Goal: Transaction & Acquisition: Purchase product/service

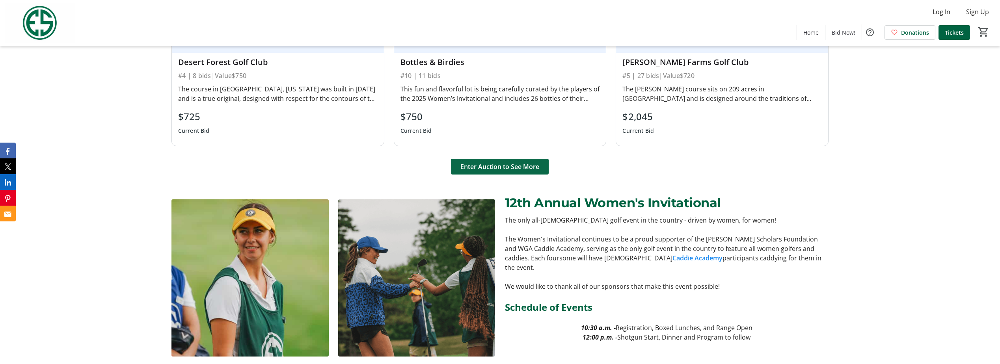
scroll to position [907, 0]
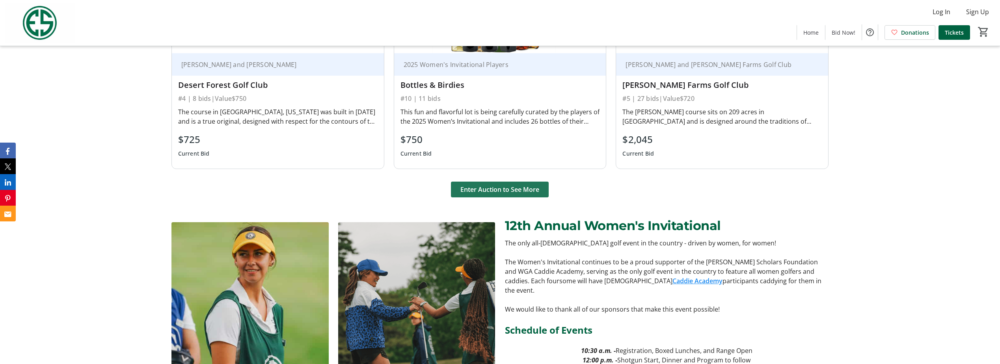
click at [502, 190] on span "Enter Auction to See More" at bounding box center [499, 189] width 79 height 9
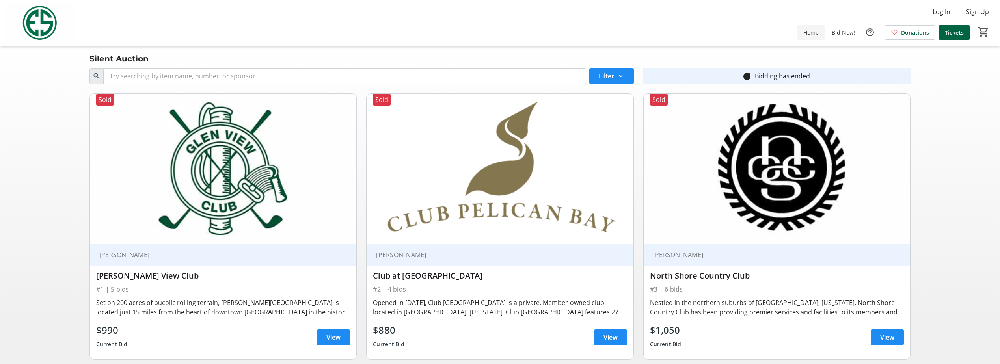
click at [817, 30] on span "Home" at bounding box center [810, 32] width 15 height 8
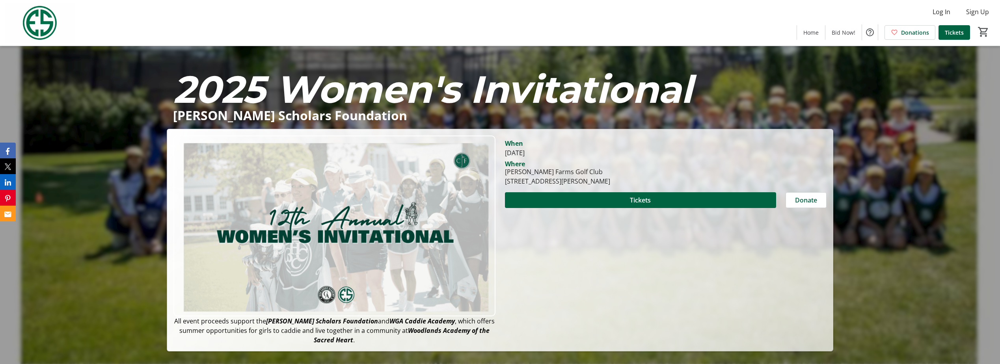
click at [41, 18] on img at bounding box center [40, 22] width 70 height 39
click at [43, 23] on img at bounding box center [40, 22] width 70 height 39
click at [946, 13] on span "Log In" at bounding box center [942, 11] width 18 height 9
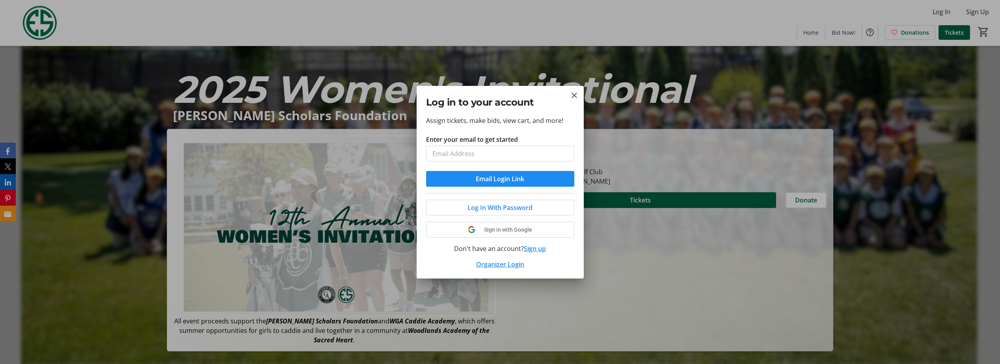
click at [844, 28] on div at bounding box center [500, 182] width 1000 height 364
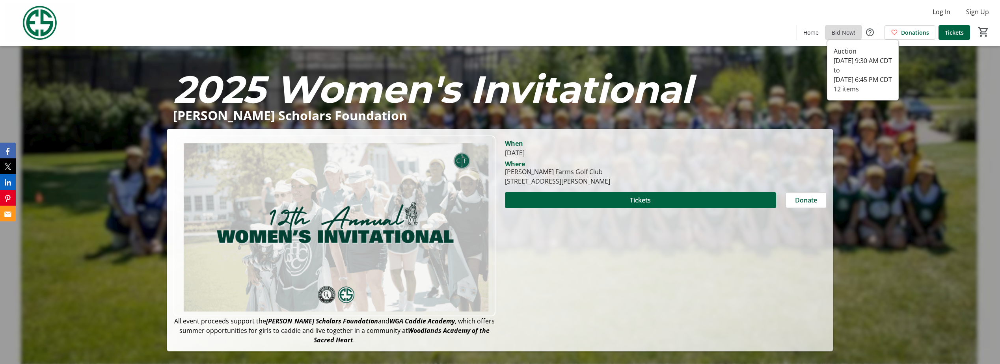
click at [834, 29] on span "Bid Now!" at bounding box center [844, 32] width 24 height 8
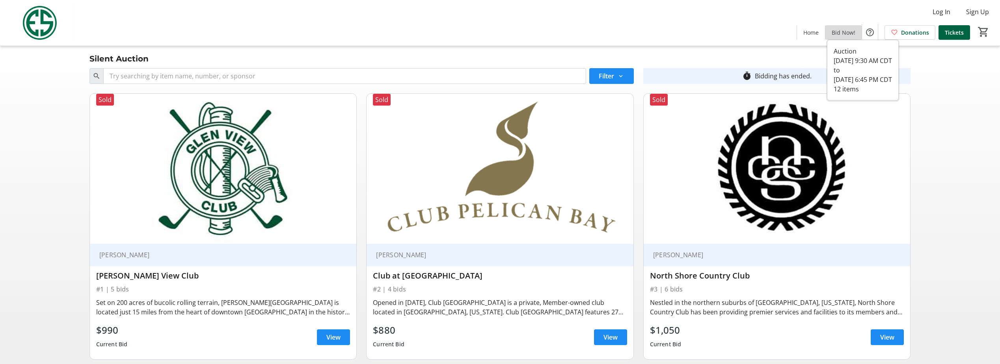
click at [849, 35] on span "Bid Now!" at bounding box center [844, 32] width 24 height 8
click at [818, 32] on span "Home" at bounding box center [810, 32] width 15 height 8
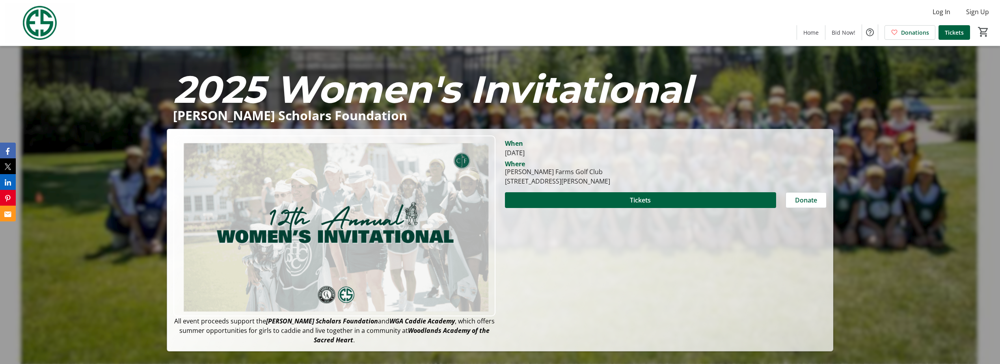
click at [43, 21] on img at bounding box center [40, 22] width 70 height 39
click at [44, 25] on img at bounding box center [40, 22] width 70 height 39
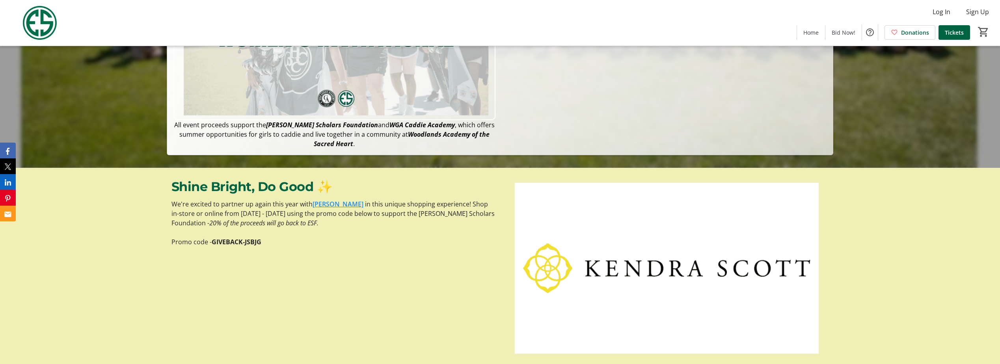
scroll to position [158, 0]
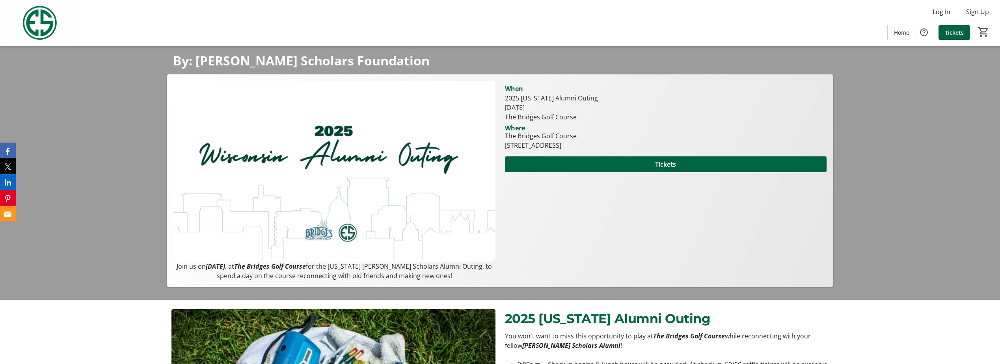
scroll to position [55, 0]
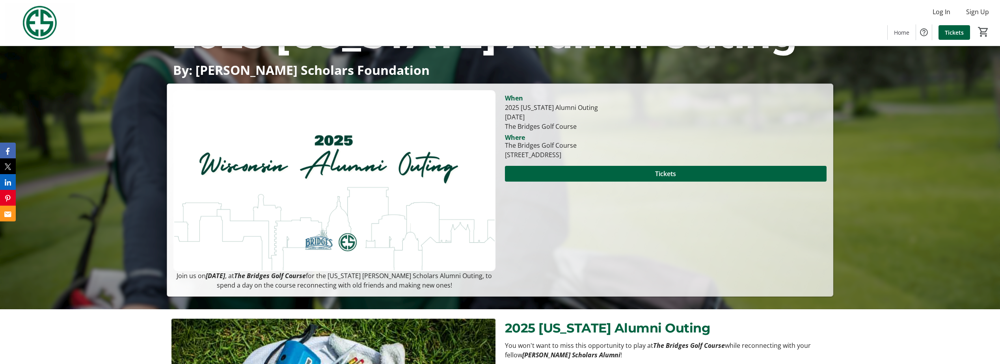
click at [673, 171] on span "Tickets" at bounding box center [665, 173] width 21 height 9
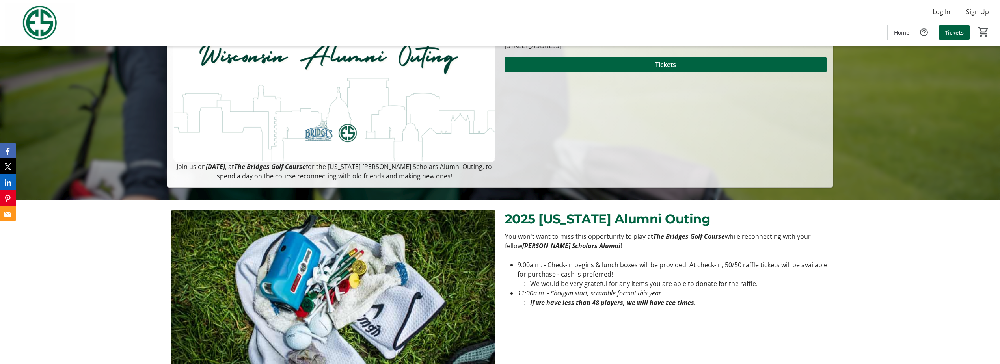
scroll to position [276, 0]
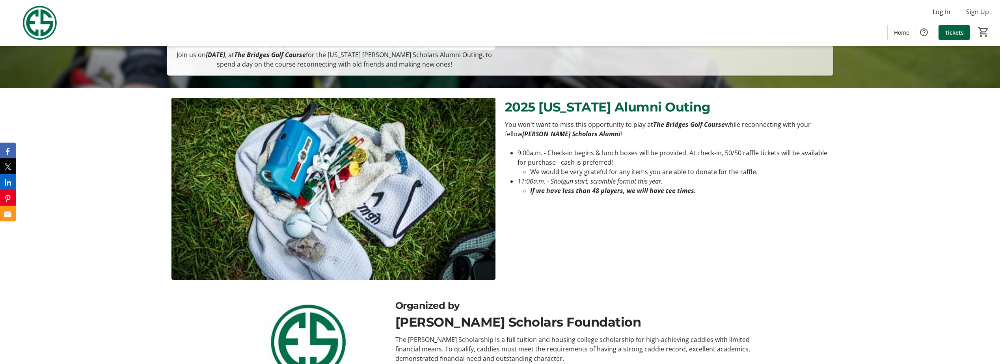
click at [541, 180] on em "11:00a.m. - Shotgun start, scramble format this year." at bounding box center [590, 181] width 145 height 9
drag, startPoint x: 541, startPoint y: 180, endPoint x: 649, endPoint y: 196, distance: 109.3
click at [649, 196] on div "You won't want to miss this opportunity to play at The Bridges Golf Course whil…" at bounding box center [666, 161] width 333 height 82
click at [649, 197] on div "You won't want to miss this opportunity to play at The Bridges Golf Course whil…" at bounding box center [666, 161] width 333 height 82
drag, startPoint x: 649, startPoint y: 197, endPoint x: 578, endPoint y: 228, distance: 77.3
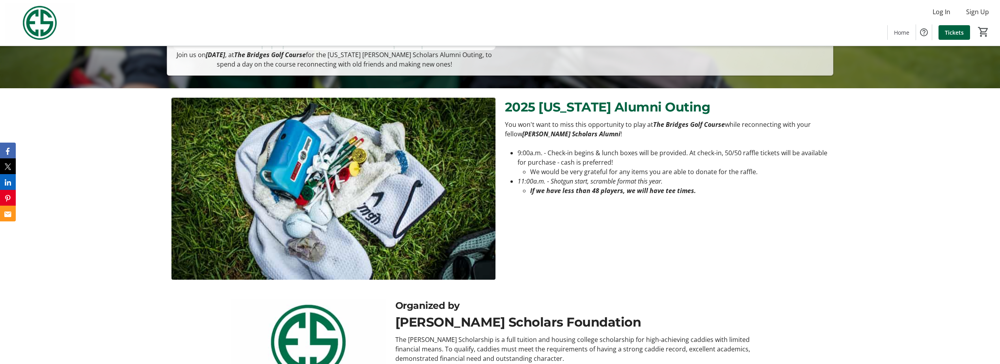
click at [576, 229] on div "2025 Wisconsin Alumni Outing You won't want to miss this opportunity to play at…" at bounding box center [667, 189] width 324 height 182
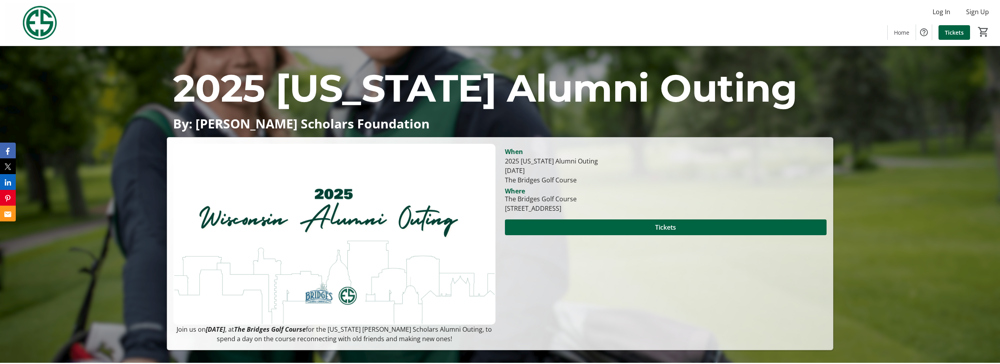
scroll to position [0, 0]
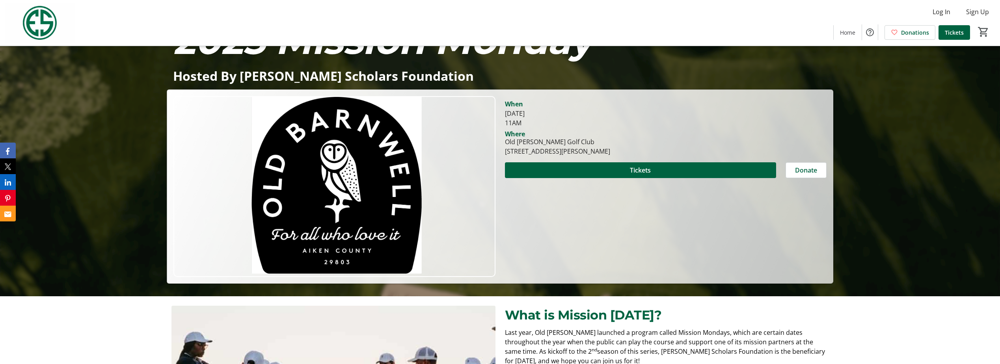
scroll to position [66, 0]
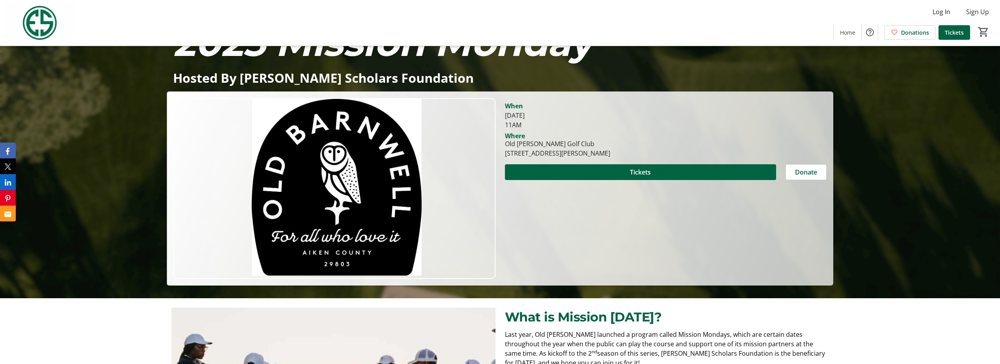
click at [657, 175] on span at bounding box center [641, 172] width 272 height 19
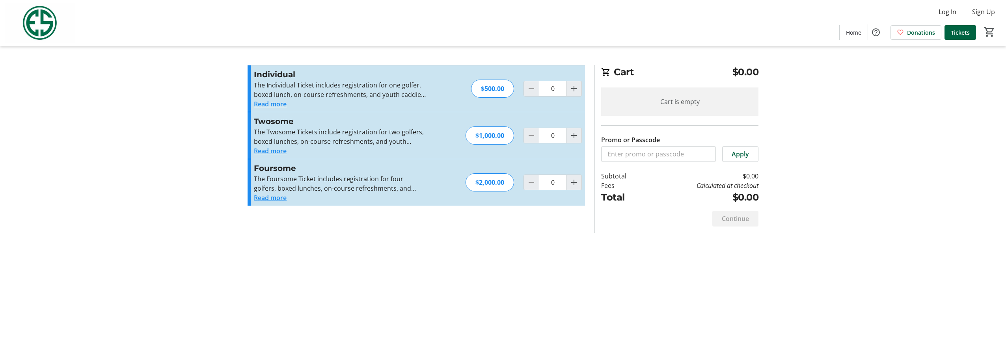
click at [270, 198] on button "Read more" at bounding box center [270, 197] width 33 height 9
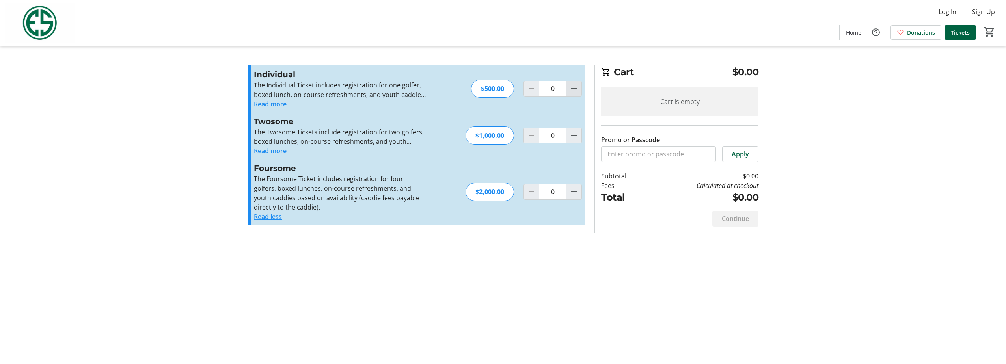
click at [568, 91] on span "Increment by one" at bounding box center [573, 88] width 15 height 15
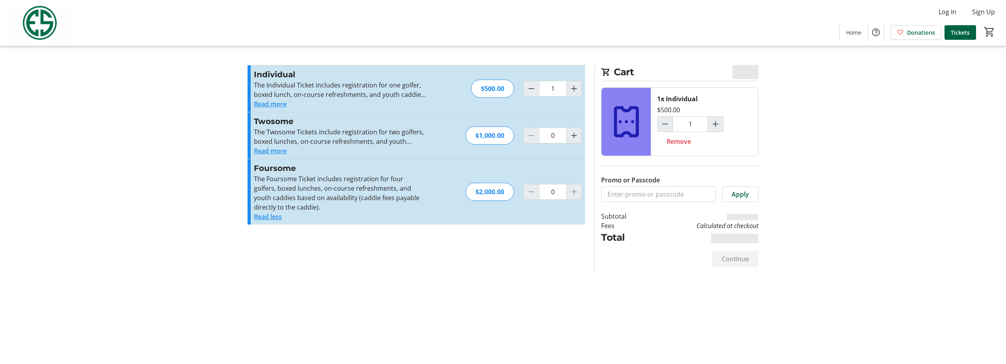
click at [519, 89] on div "Individual The Individual Ticket includes registration for one golfer, boxed lu…" at bounding box center [416, 88] width 337 height 47
click at [528, 90] on mat-icon "Decrement by one" at bounding box center [531, 88] width 9 height 9
type input "0"
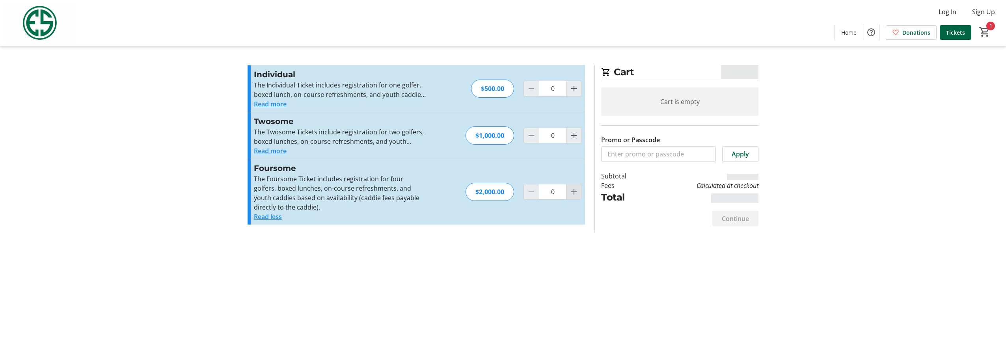
click at [571, 195] on mat-icon "Increment by one" at bounding box center [573, 191] width 9 height 9
type input "1"
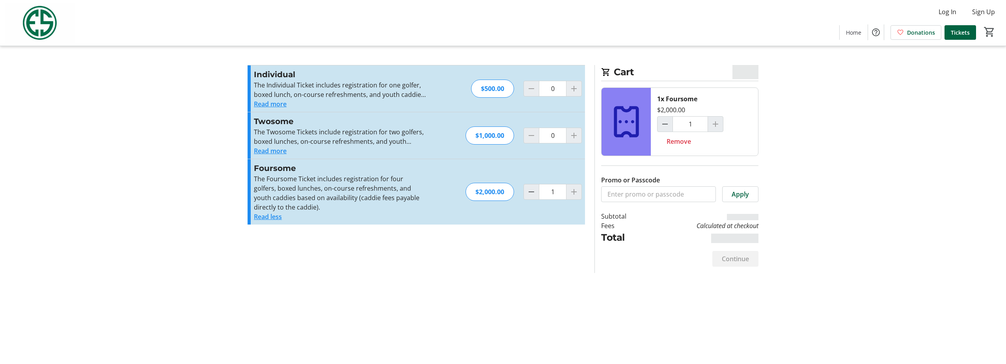
type input "0"
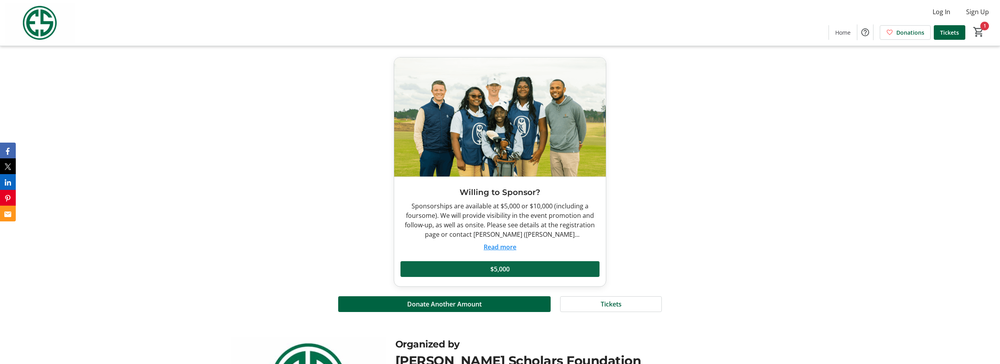
scroll to position [894, 0]
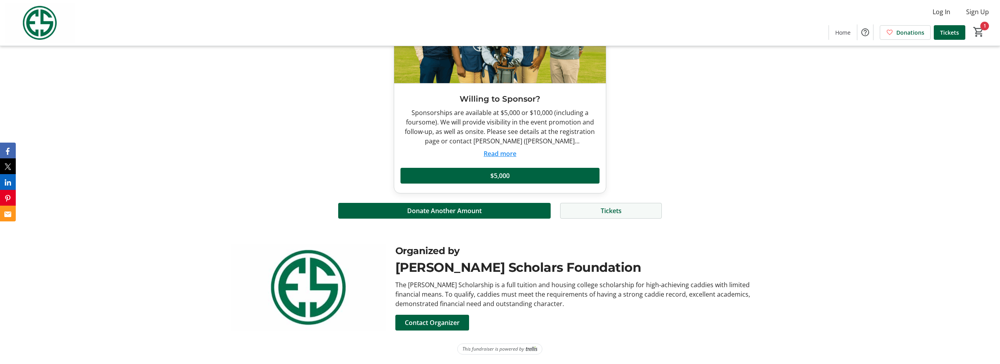
click at [614, 207] on span "Tickets" at bounding box center [611, 210] width 21 height 9
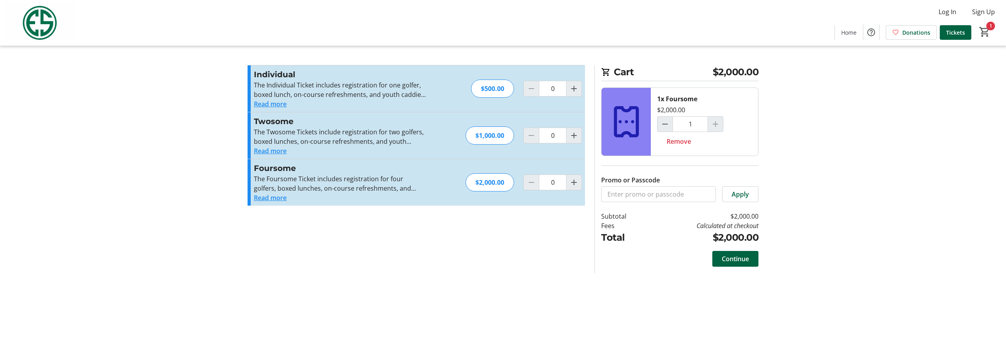
type input "1"
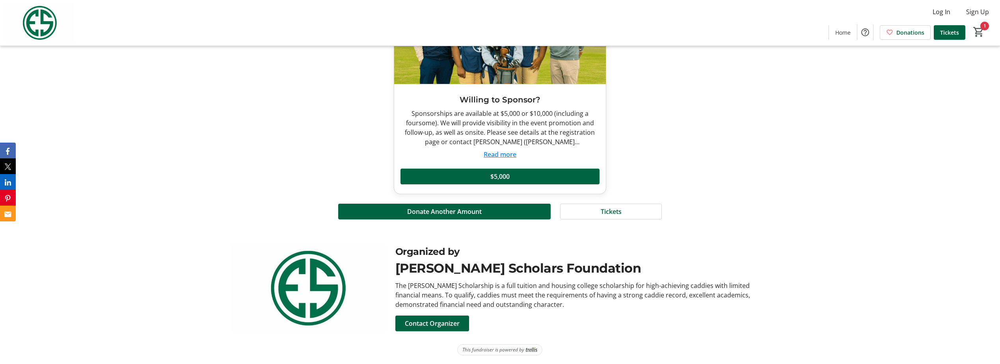
scroll to position [894, 0]
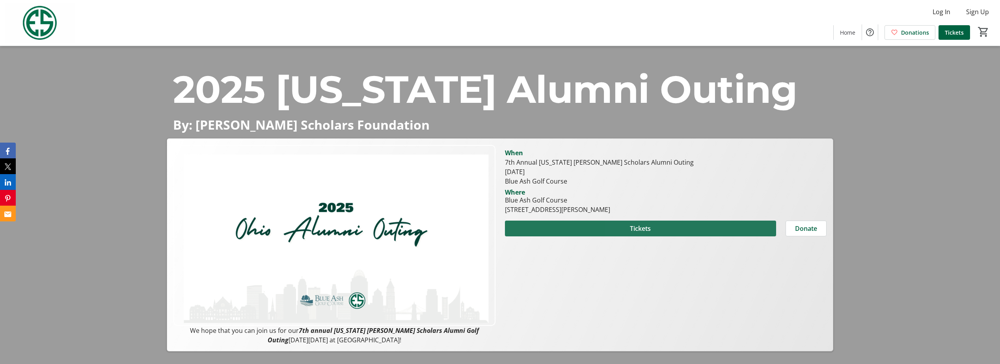
click at [663, 227] on span at bounding box center [641, 228] width 272 height 19
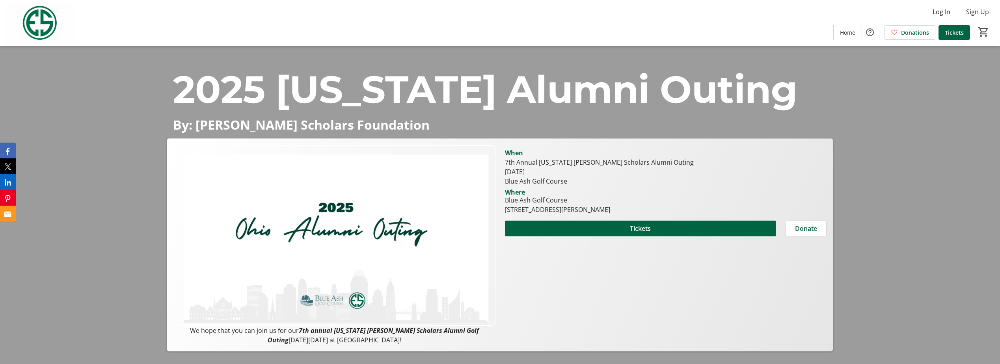
click at [375, 105] on span "2025 Ohio Alumni Outing" at bounding box center [485, 89] width 624 height 46
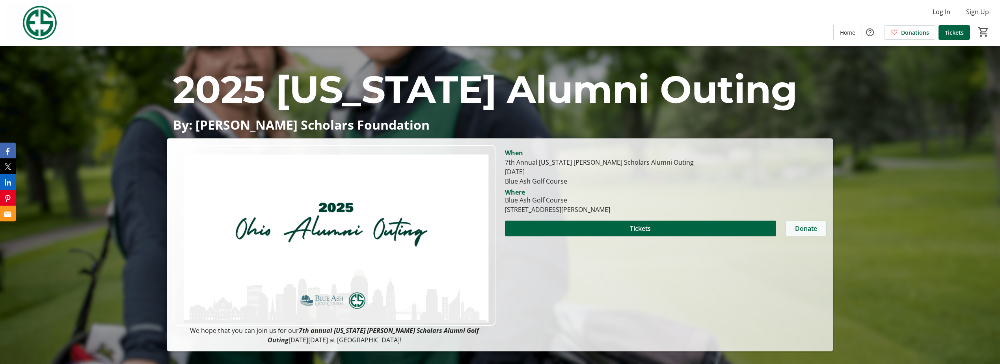
click at [797, 225] on span "Donate" at bounding box center [806, 228] width 22 height 9
